Goal: Find specific page/section: Find specific page/section

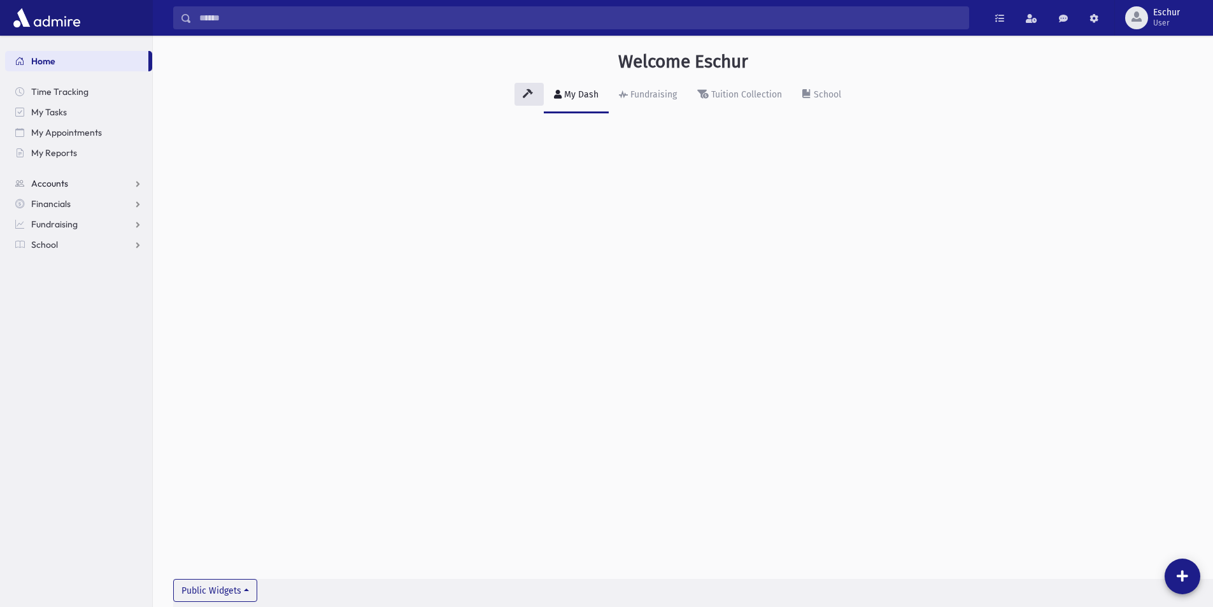
click at [59, 180] on span "Accounts" at bounding box center [49, 183] width 37 height 11
click at [59, 204] on span "Account List" at bounding box center [62, 203] width 49 height 11
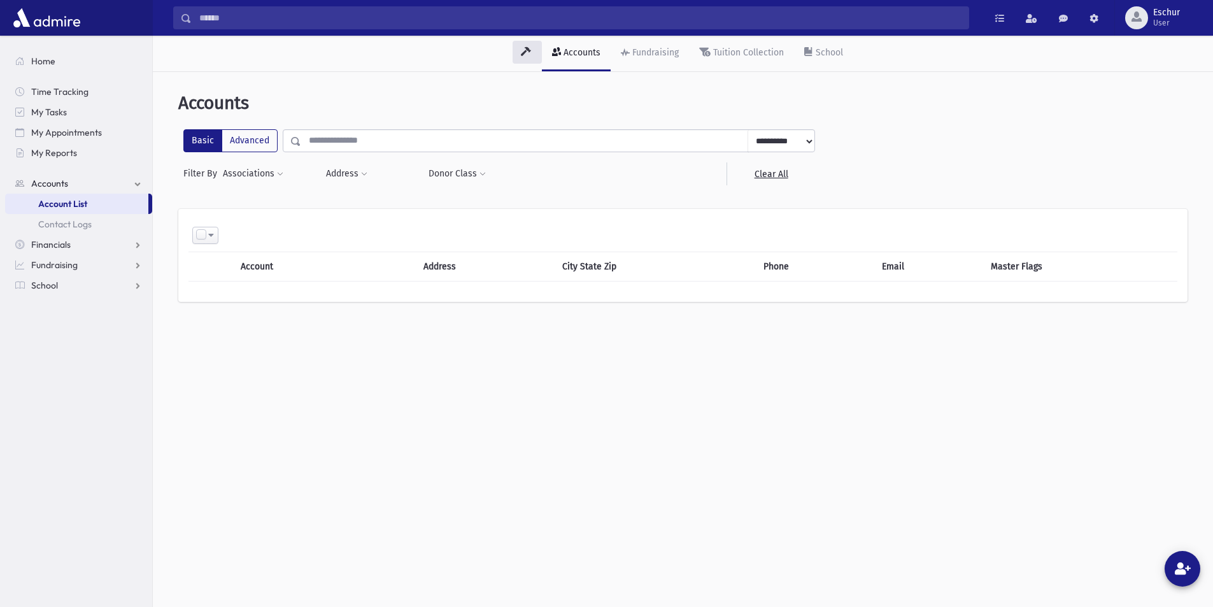
click at [316, 136] on input "text" at bounding box center [524, 140] width 447 height 23
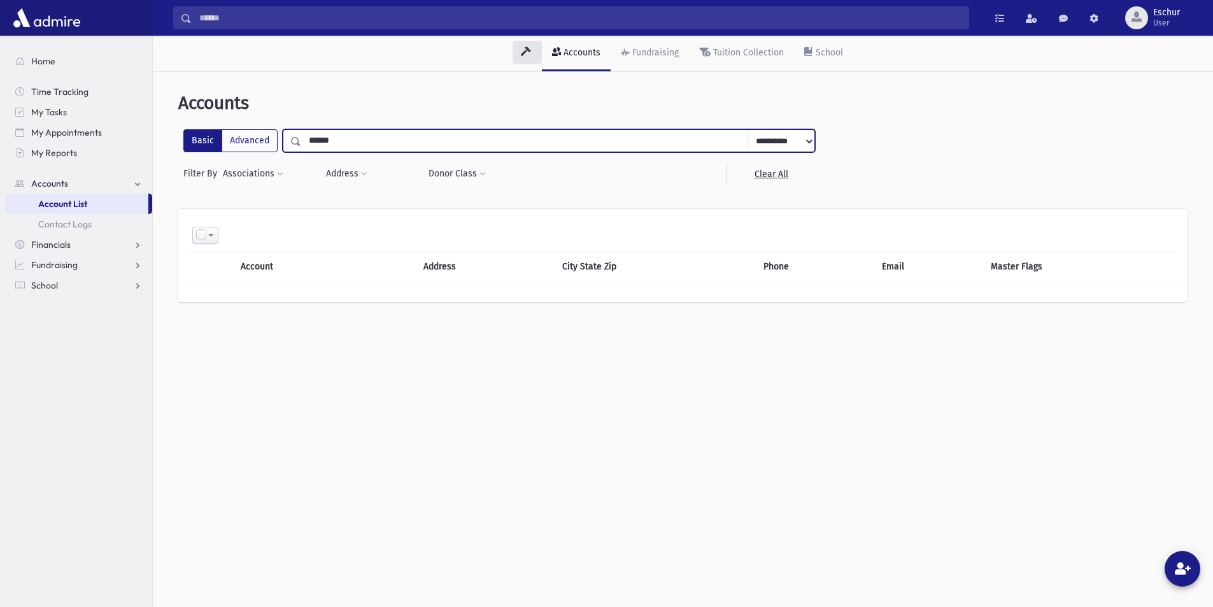
type input "******"
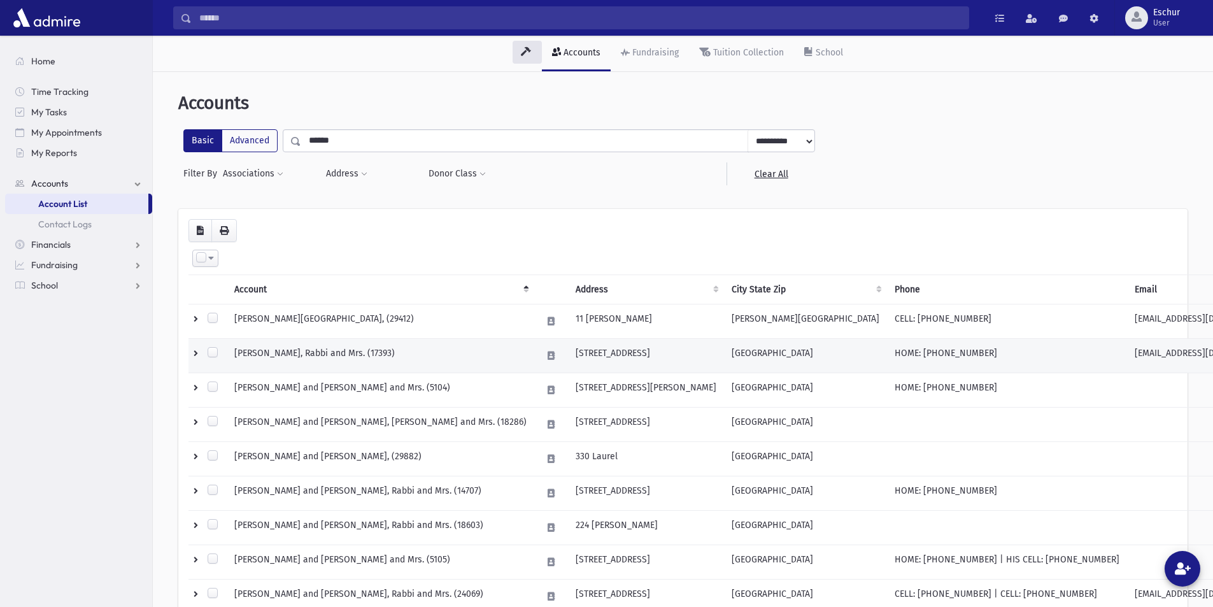
click at [329, 351] on td "HASSAN, Ahron, Rabbi and Mrs. (17393)" at bounding box center [381, 356] width 308 height 34
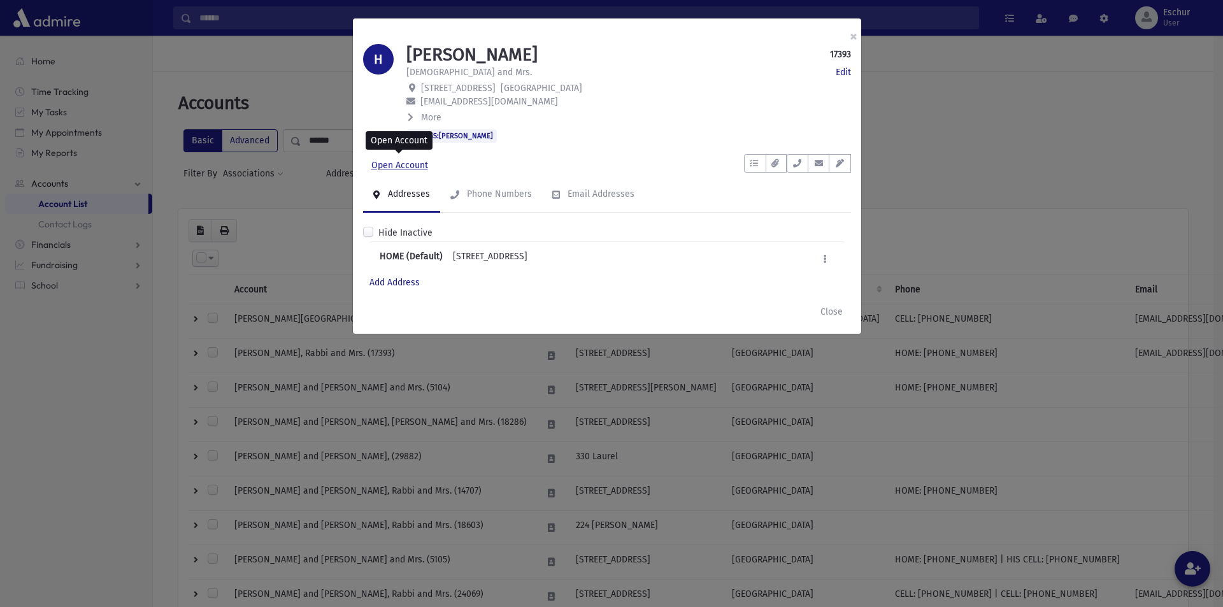
click at [388, 166] on link "Open Account" at bounding box center [399, 165] width 73 height 23
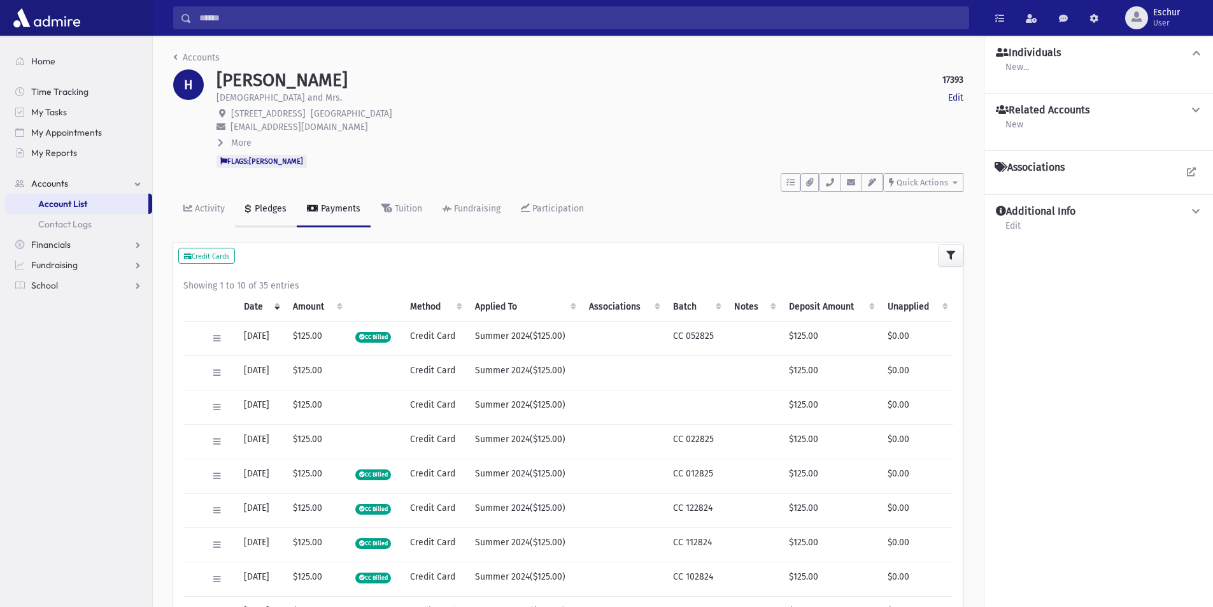
click at [256, 208] on div "Pledges" at bounding box center [269, 208] width 34 height 11
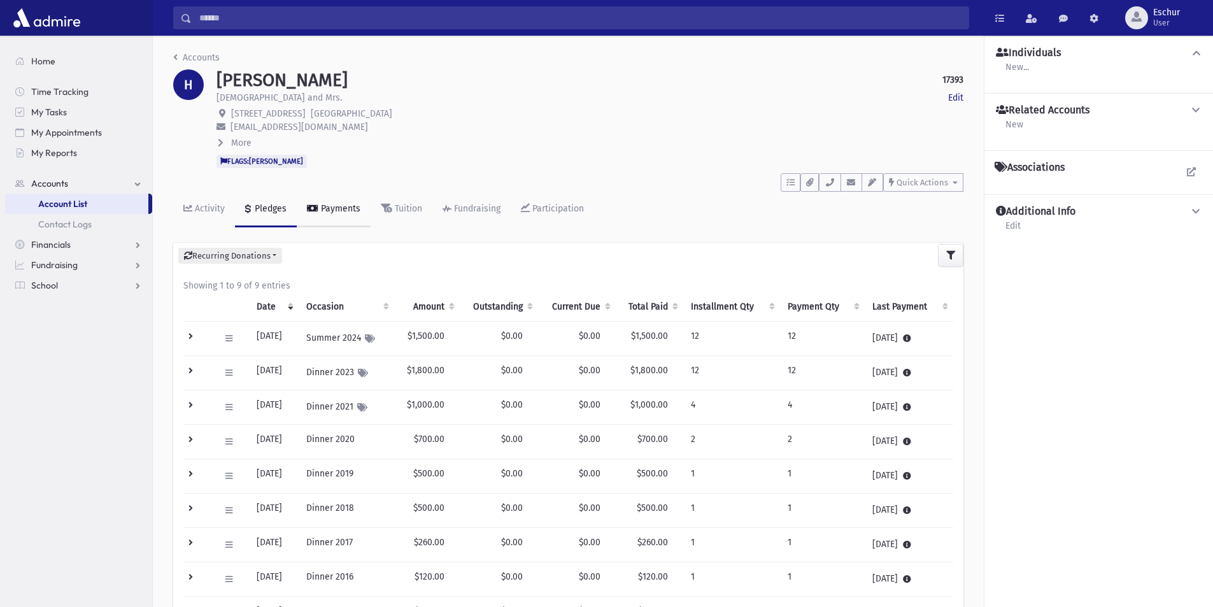
click at [323, 220] on link "Payments" at bounding box center [334, 210] width 74 height 36
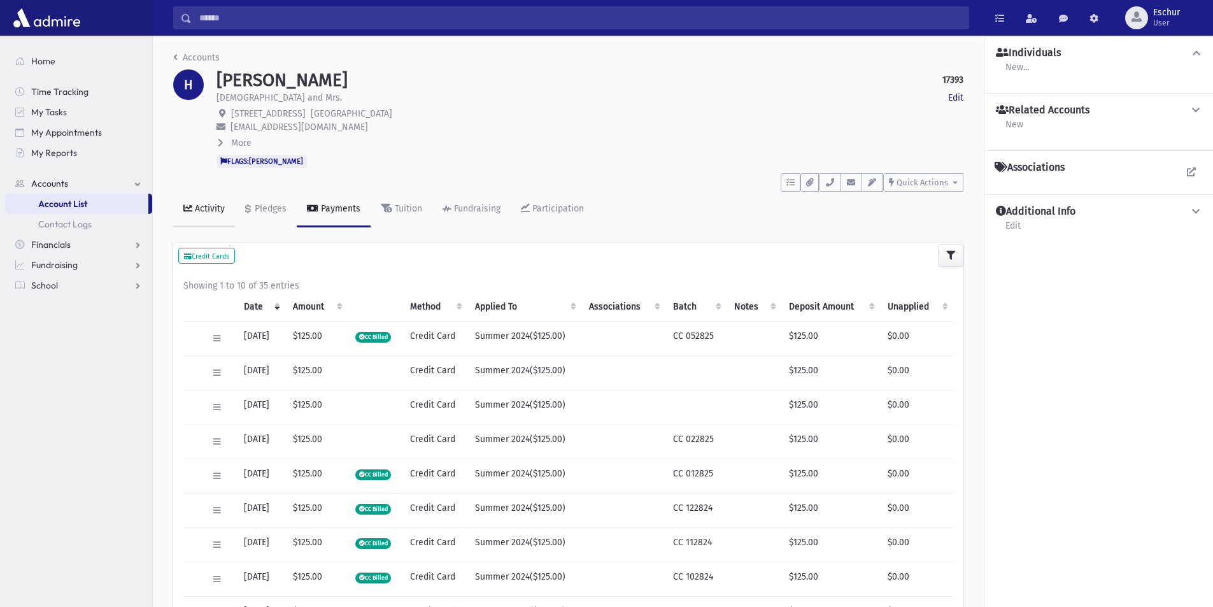
click at [211, 208] on div "Activity" at bounding box center [208, 208] width 32 height 11
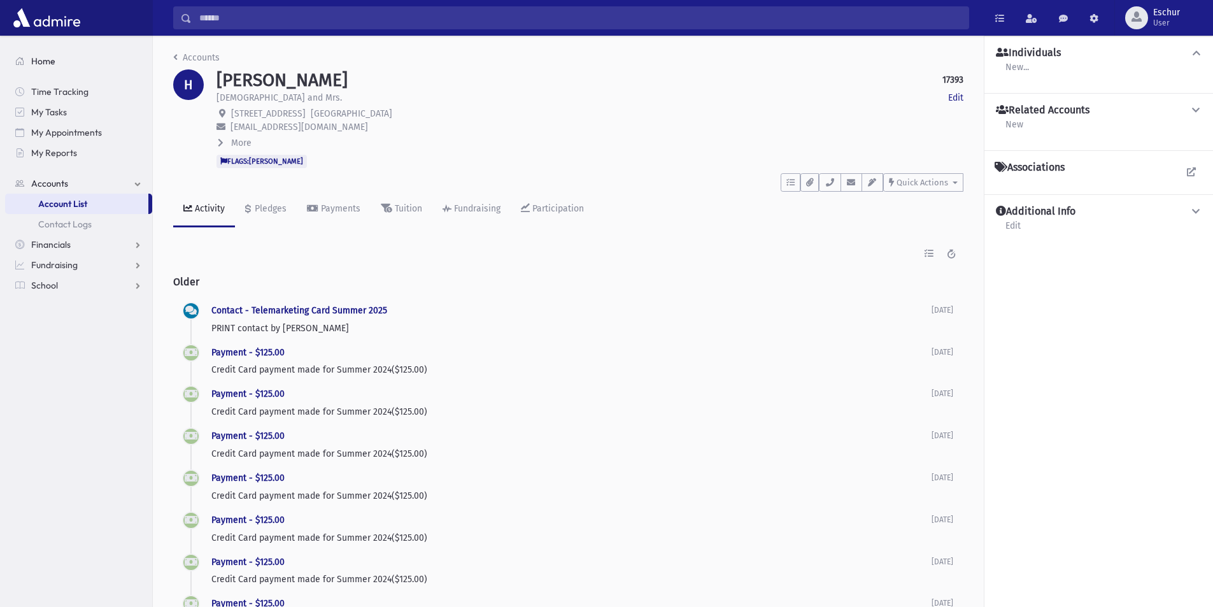
click at [41, 62] on span "Home" at bounding box center [43, 60] width 24 height 11
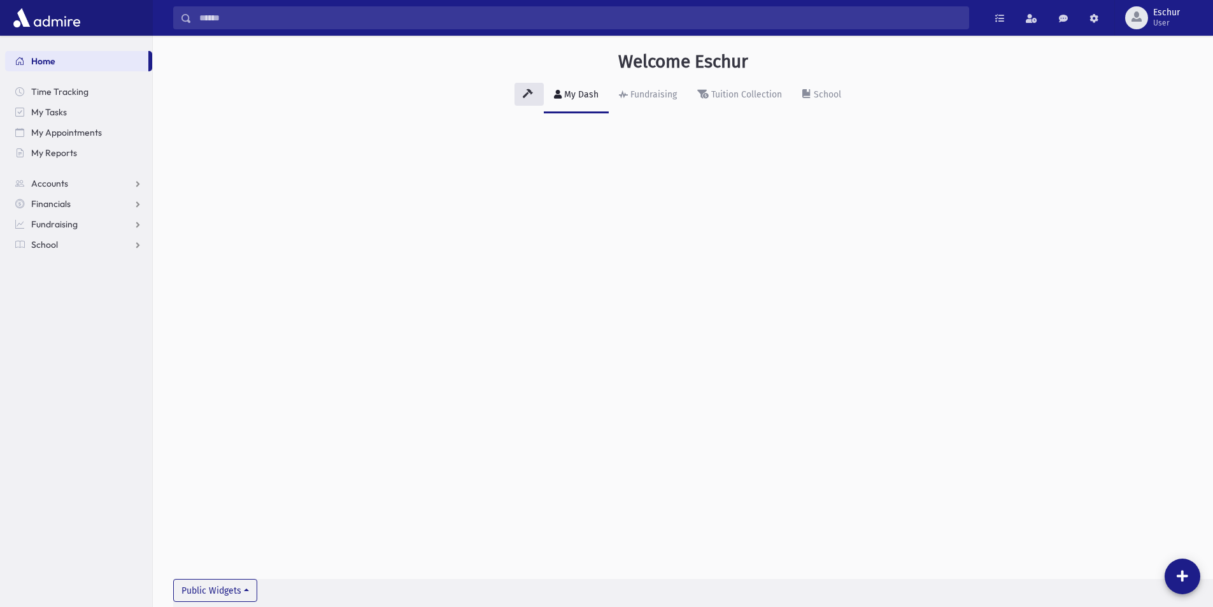
click at [586, 156] on div "Welcome Eschur My Dash Fundraising Tuition Collection School Public Widgets" at bounding box center [683, 321] width 1060 height 571
